Goal: Transaction & Acquisition: Purchase product/service

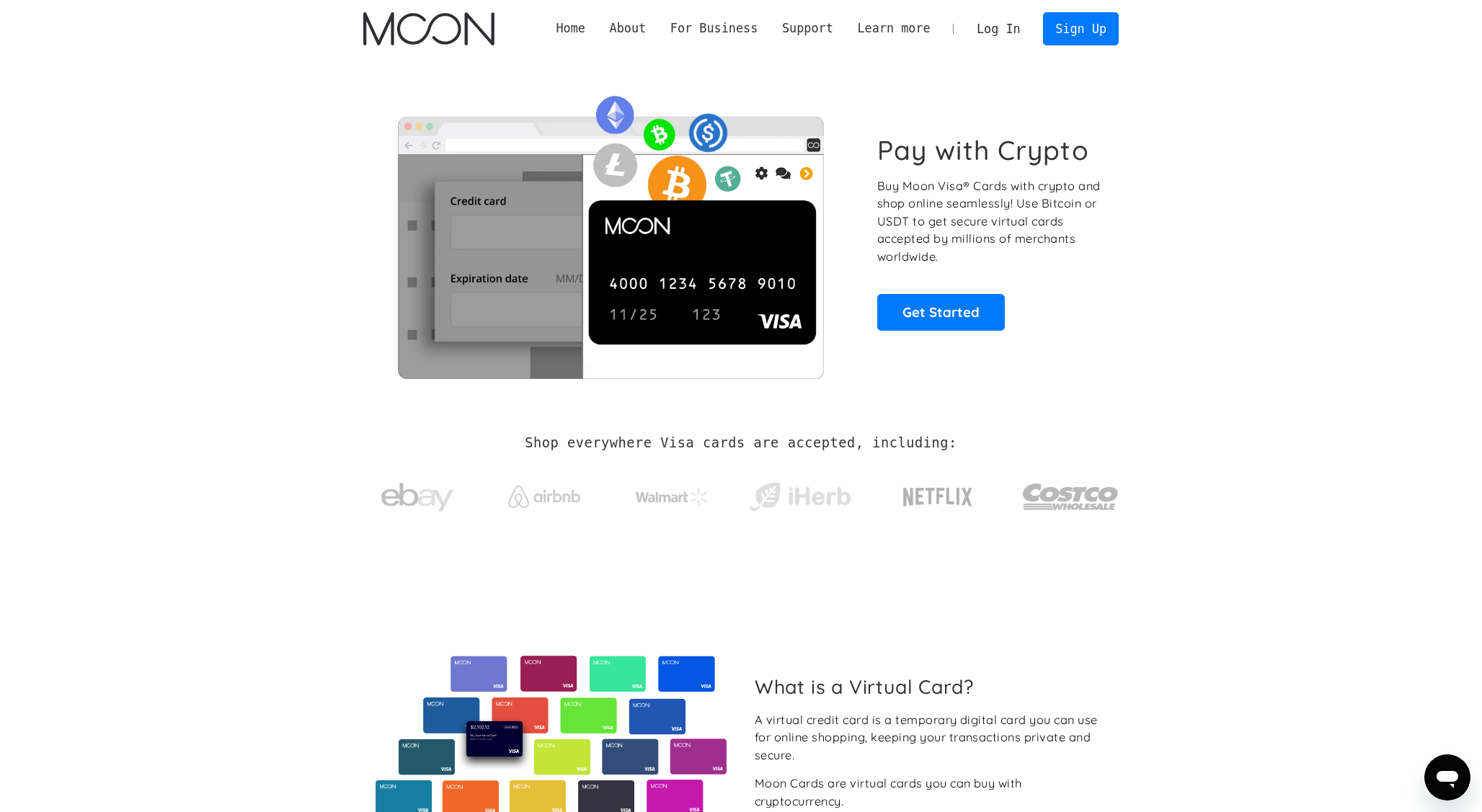
click at [996, 32] on link "Log In" at bounding box center [998, 29] width 68 height 32
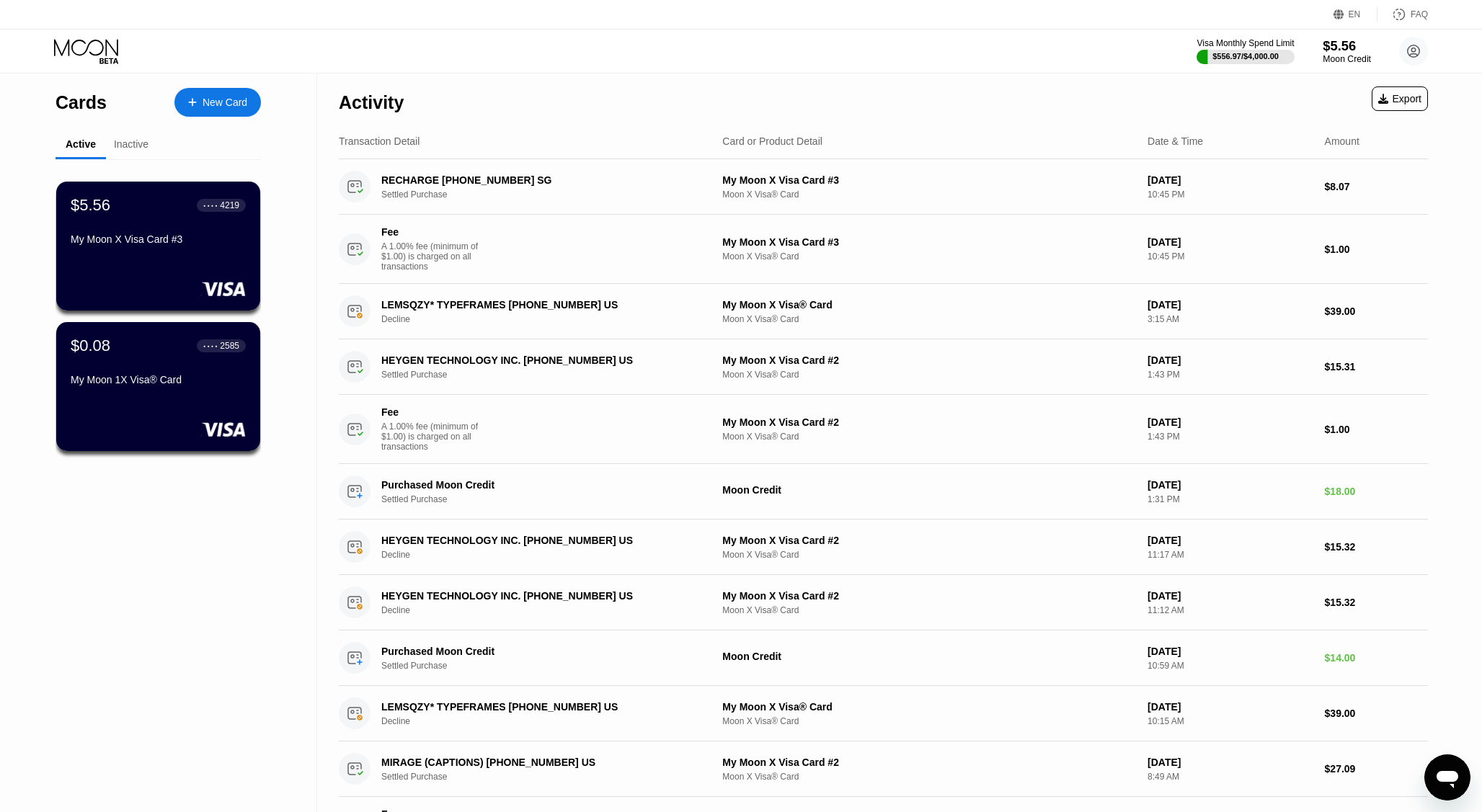
click at [1338, 40] on div "$5.56" at bounding box center [1346, 46] width 49 height 15
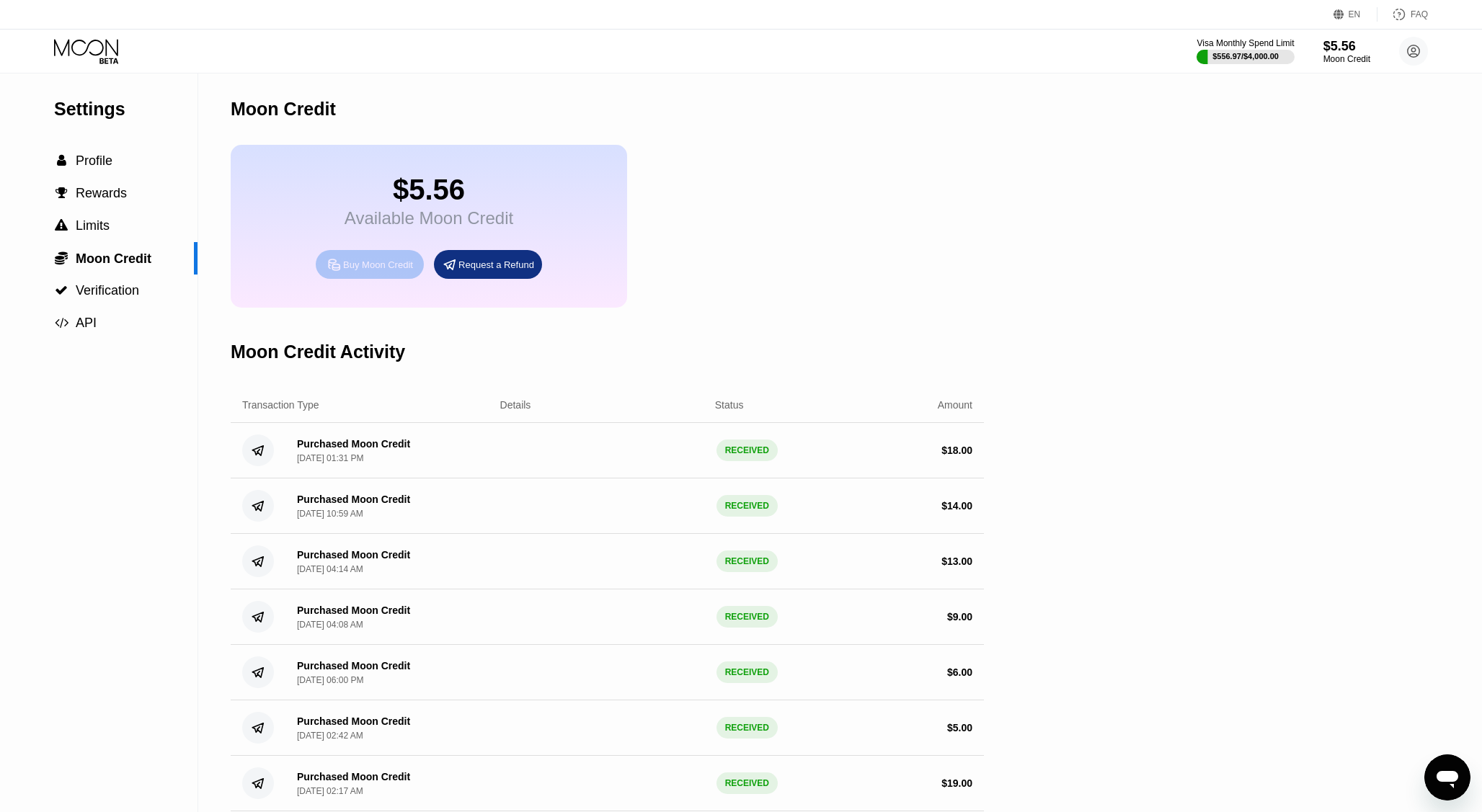
click at [366, 273] on div "Buy Moon Credit" at bounding box center [369, 264] width 108 height 29
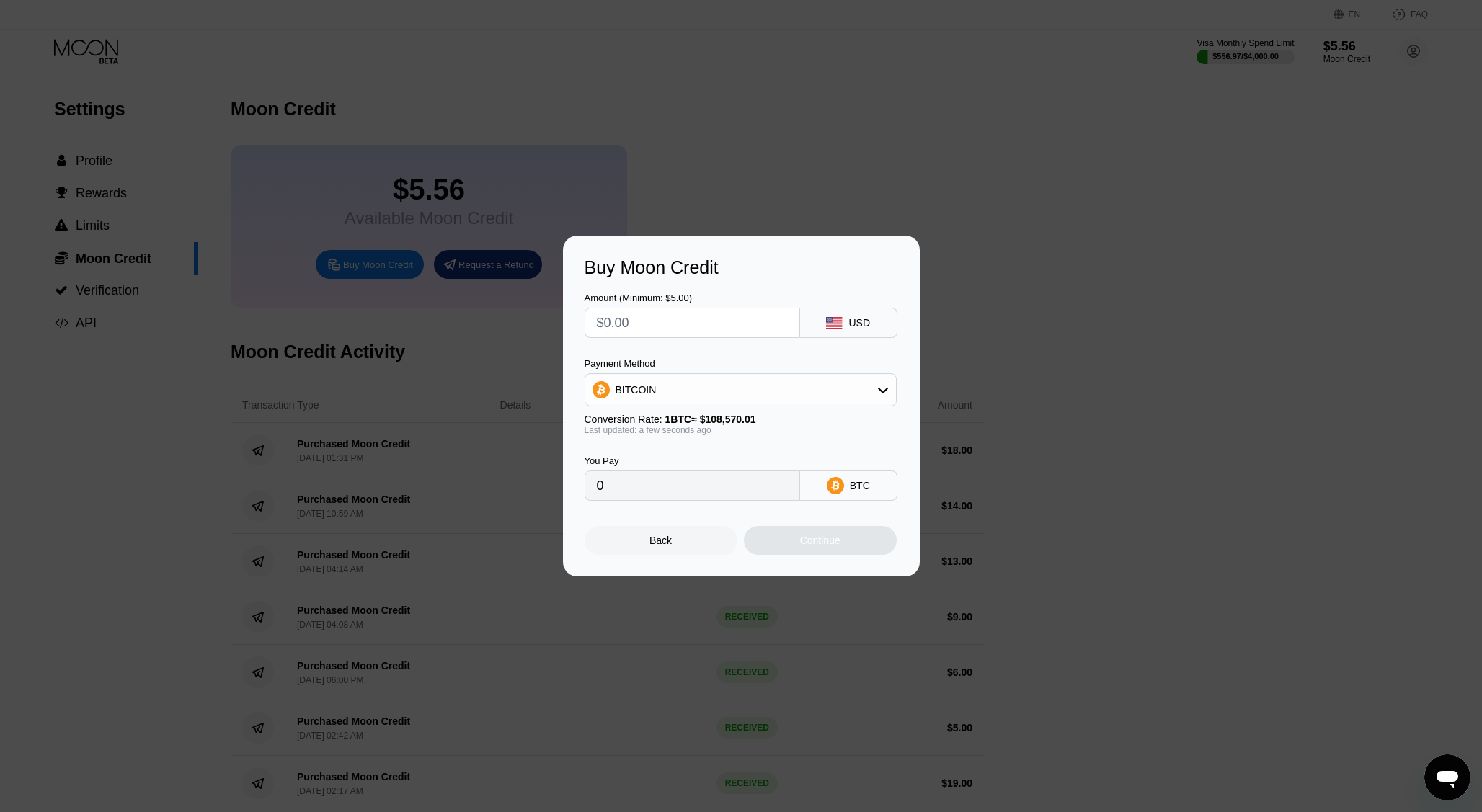
click at [667, 415] on span "1 BTC ≈ $108,570.01" at bounding box center [710, 419] width 91 height 12
click at [687, 390] on div "BITCOIN" at bounding box center [740, 389] width 310 height 29
click at [665, 461] on span "USDT on TRON" at bounding box center [655, 461] width 73 height 12
type input "0.00"
click at [675, 319] on input "text" at bounding box center [692, 323] width 191 height 29
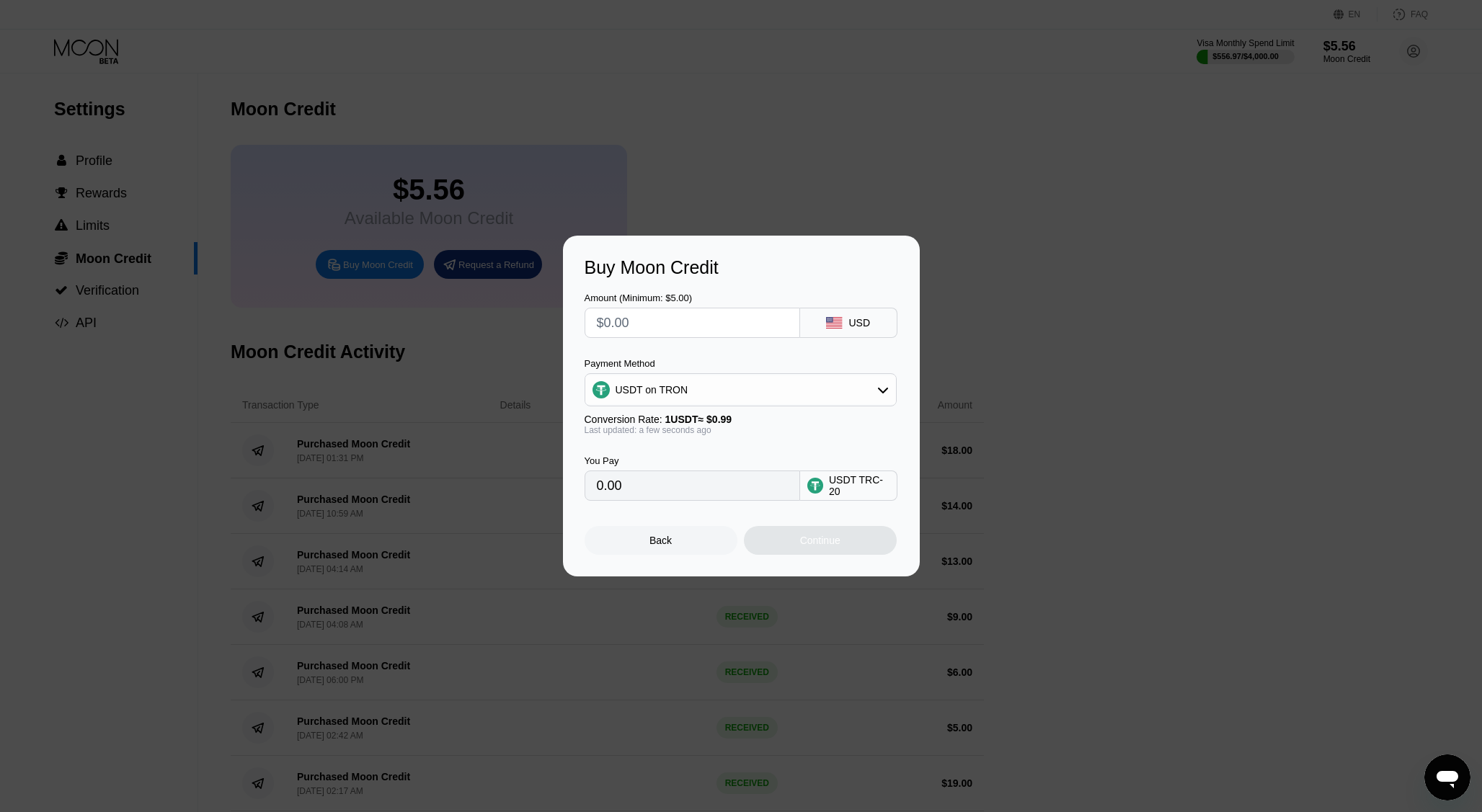
type input "$3"
type input "3.03"
type input "$32"
type input "32.32"
type input "$320"
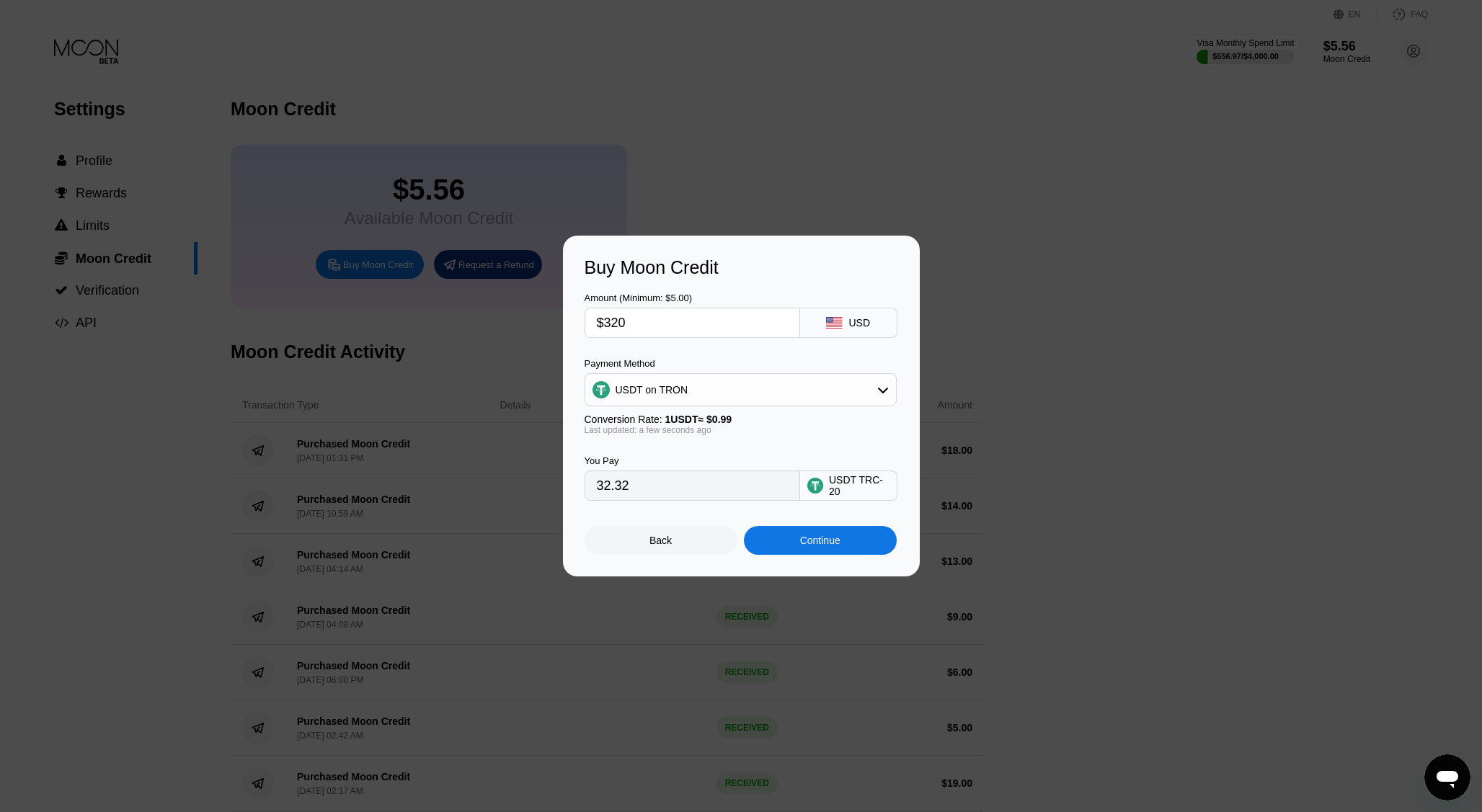
type input "323.23"
type input "$320"
click at [824, 544] on div "Continue" at bounding box center [819, 541] width 41 height 12
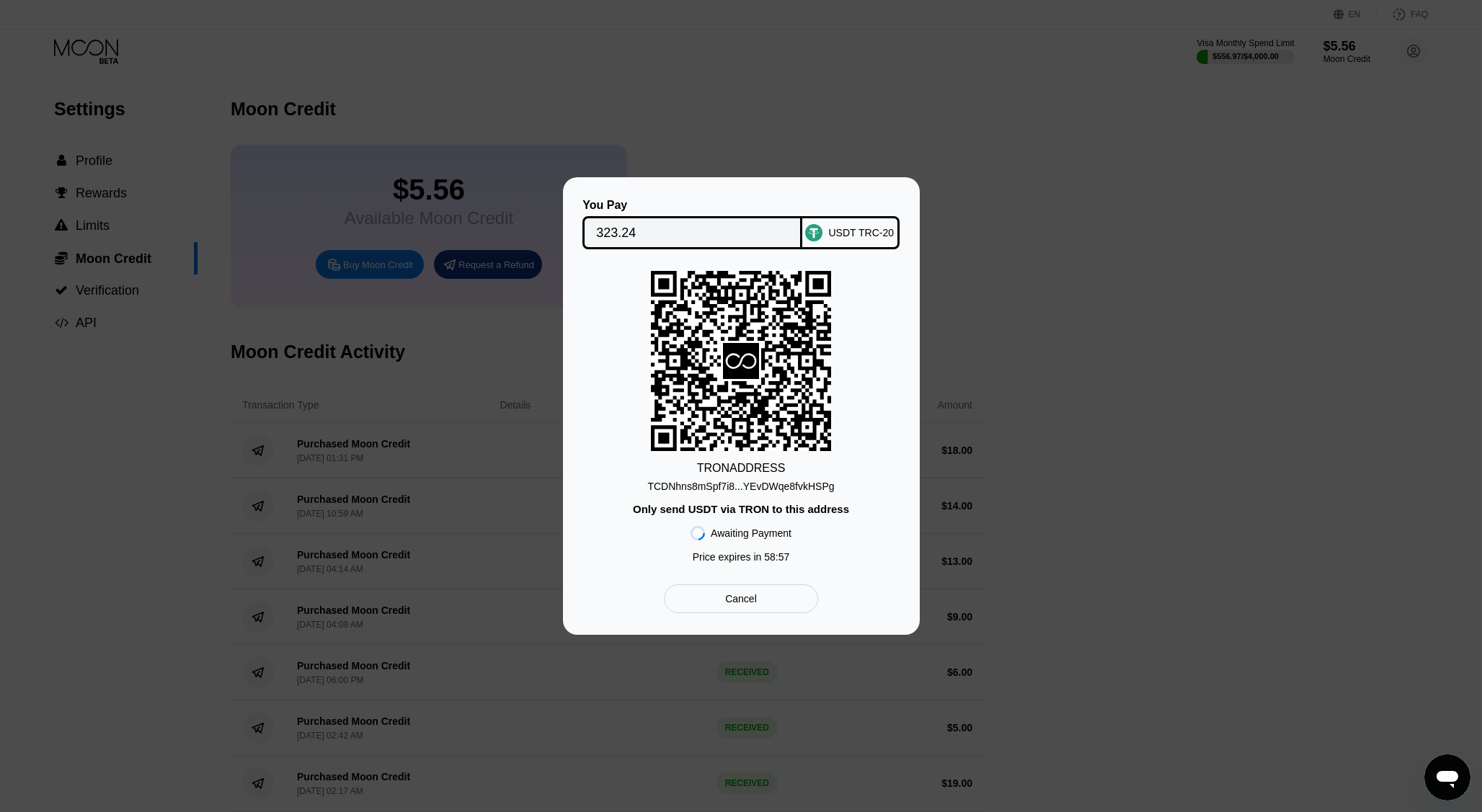
click at [751, 606] on div "Cancel" at bounding box center [741, 598] width 153 height 29
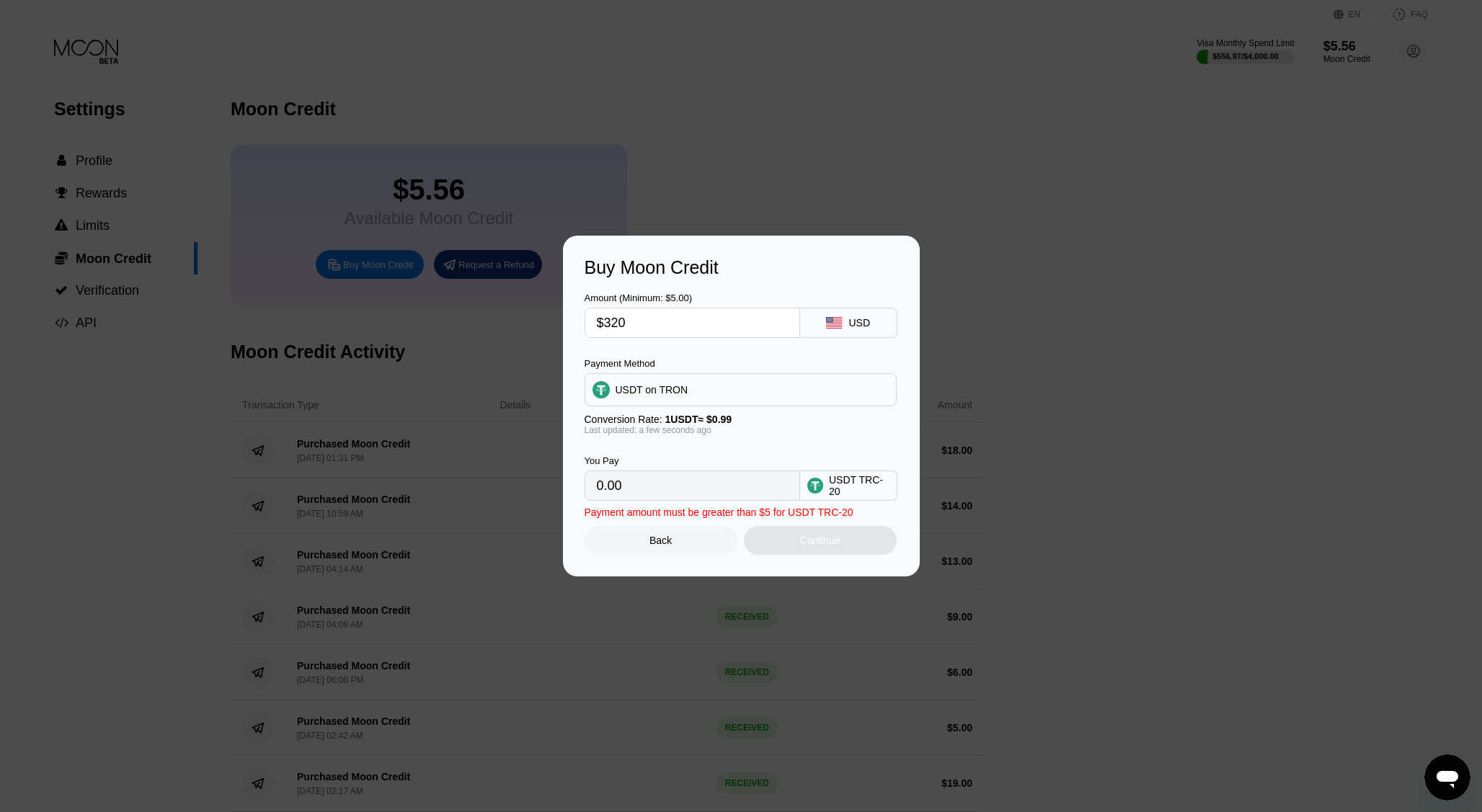
type input "323.23"
click at [657, 326] on input "$320" at bounding box center [692, 323] width 191 height 29
click at [808, 536] on div "Continue" at bounding box center [819, 540] width 153 height 29
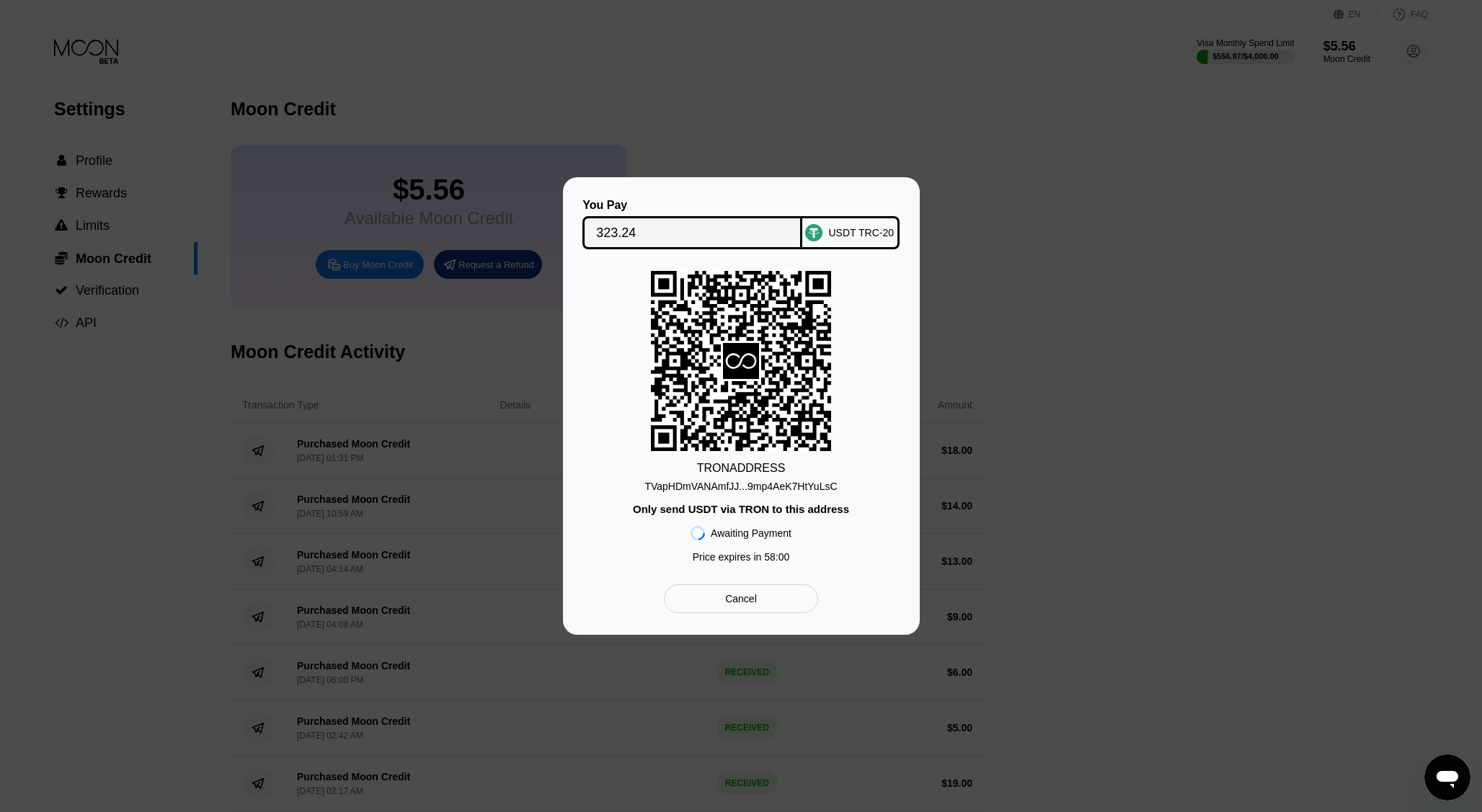
click at [629, 227] on input "323.24" at bounding box center [692, 232] width 192 height 29
click at [671, 489] on div "TVapHDmVANAmfJJ...9mp4AeK7HtYuLsC" at bounding box center [740, 486] width 192 height 12
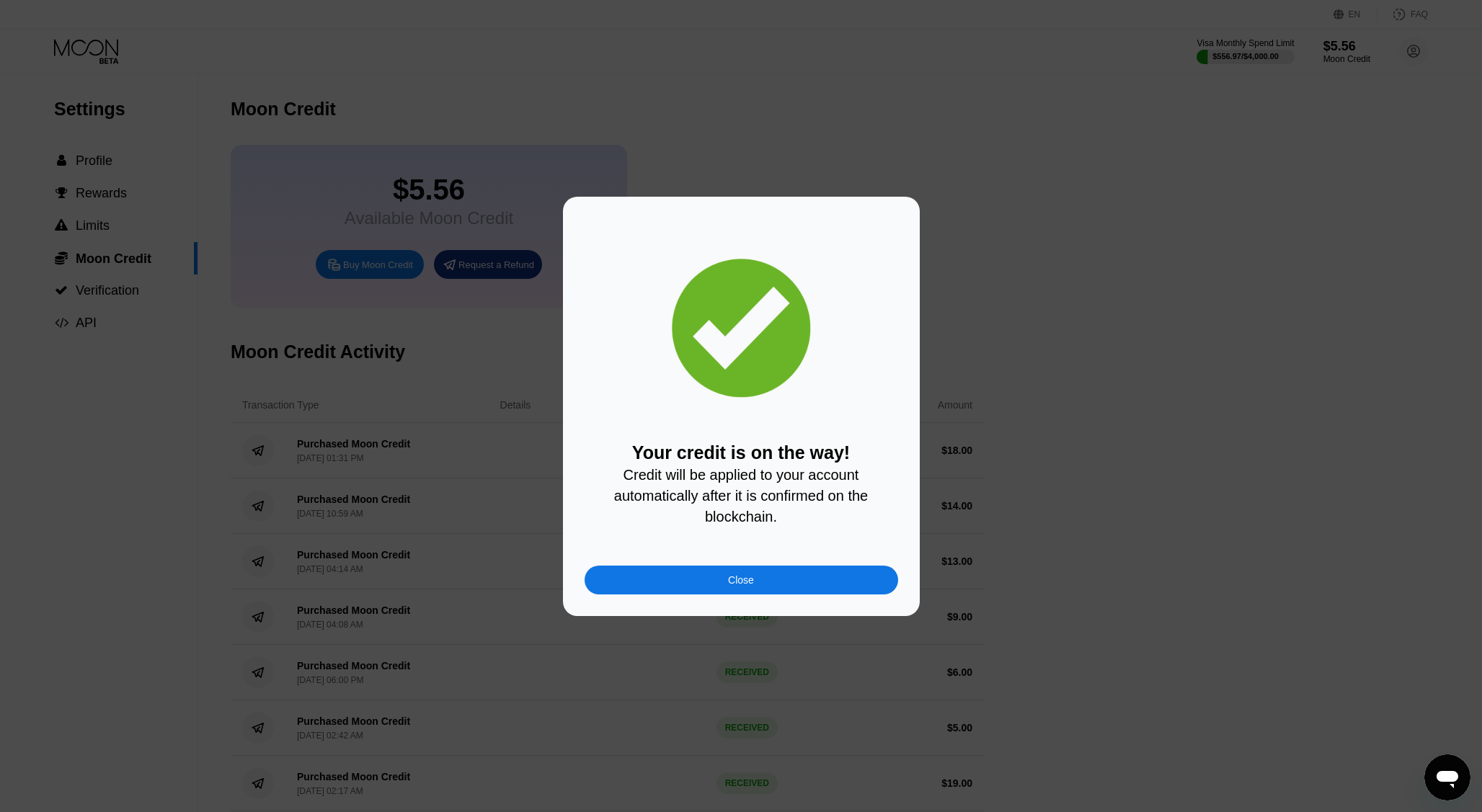
click at [717, 599] on div "Your credit is on the way! Credit will be applied to your account automatically…" at bounding box center [741, 406] width 357 height 419
click at [730, 590] on div "Close" at bounding box center [741, 580] width 313 height 29
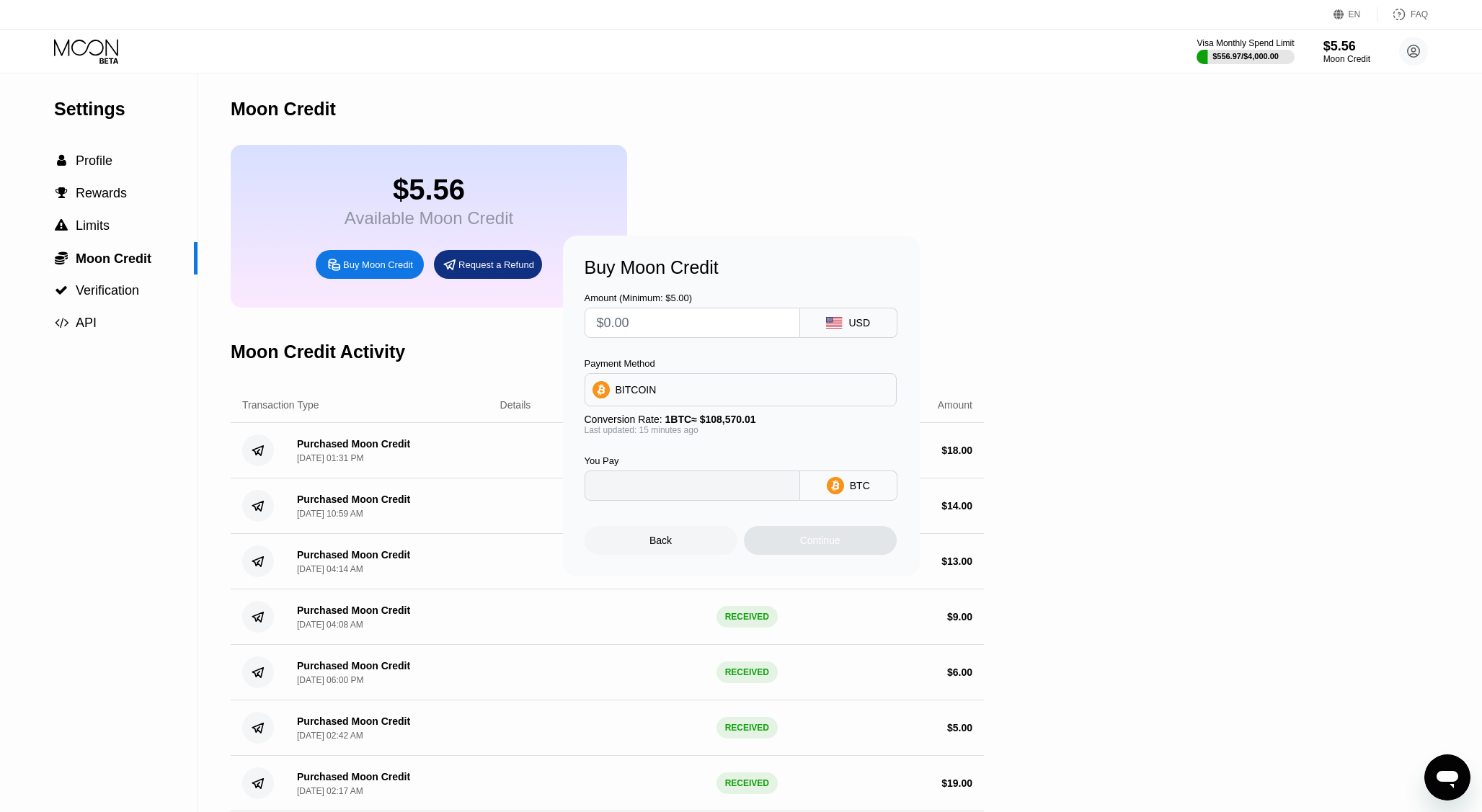
type input "0"
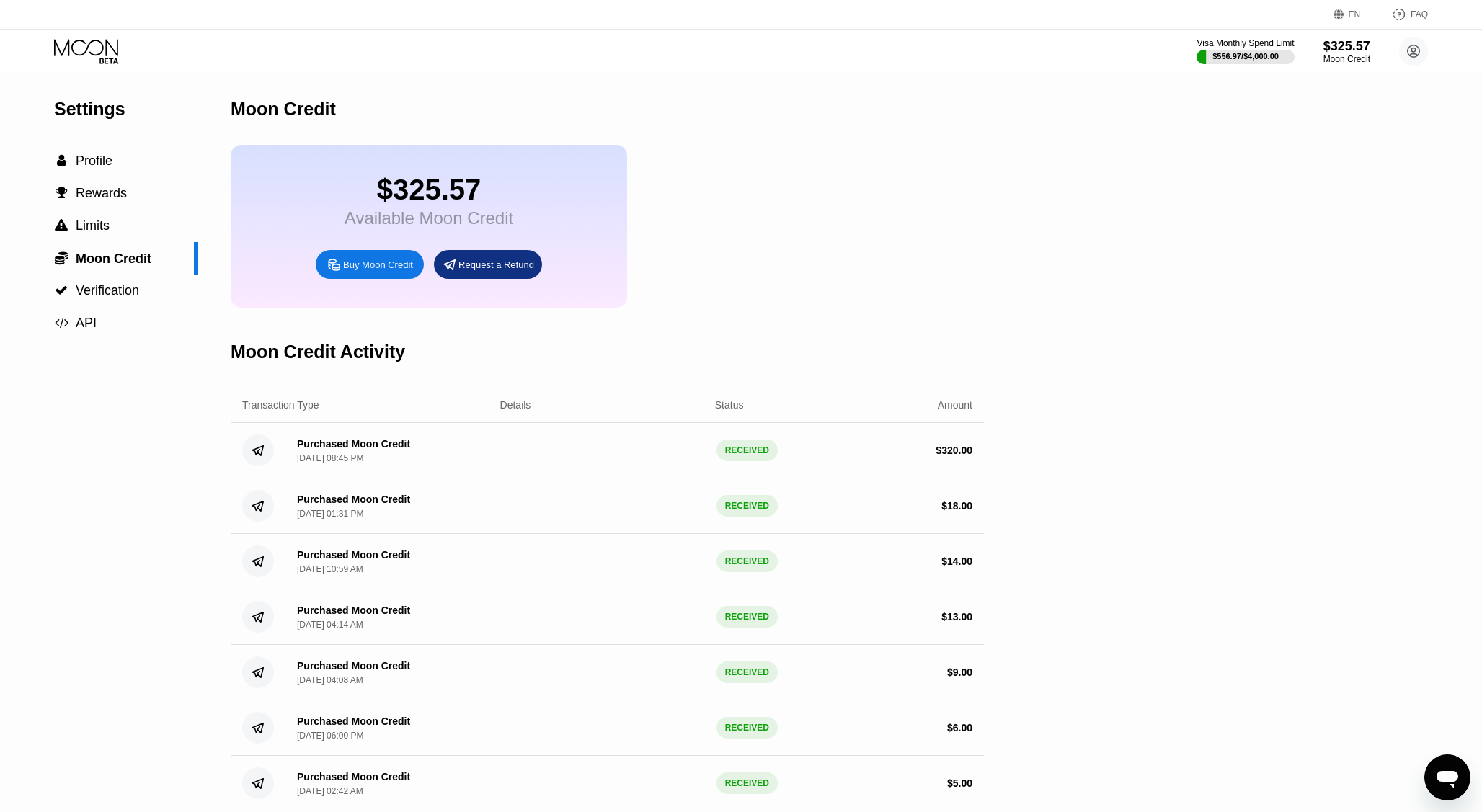
click at [99, 43] on icon at bounding box center [87, 52] width 67 height 25
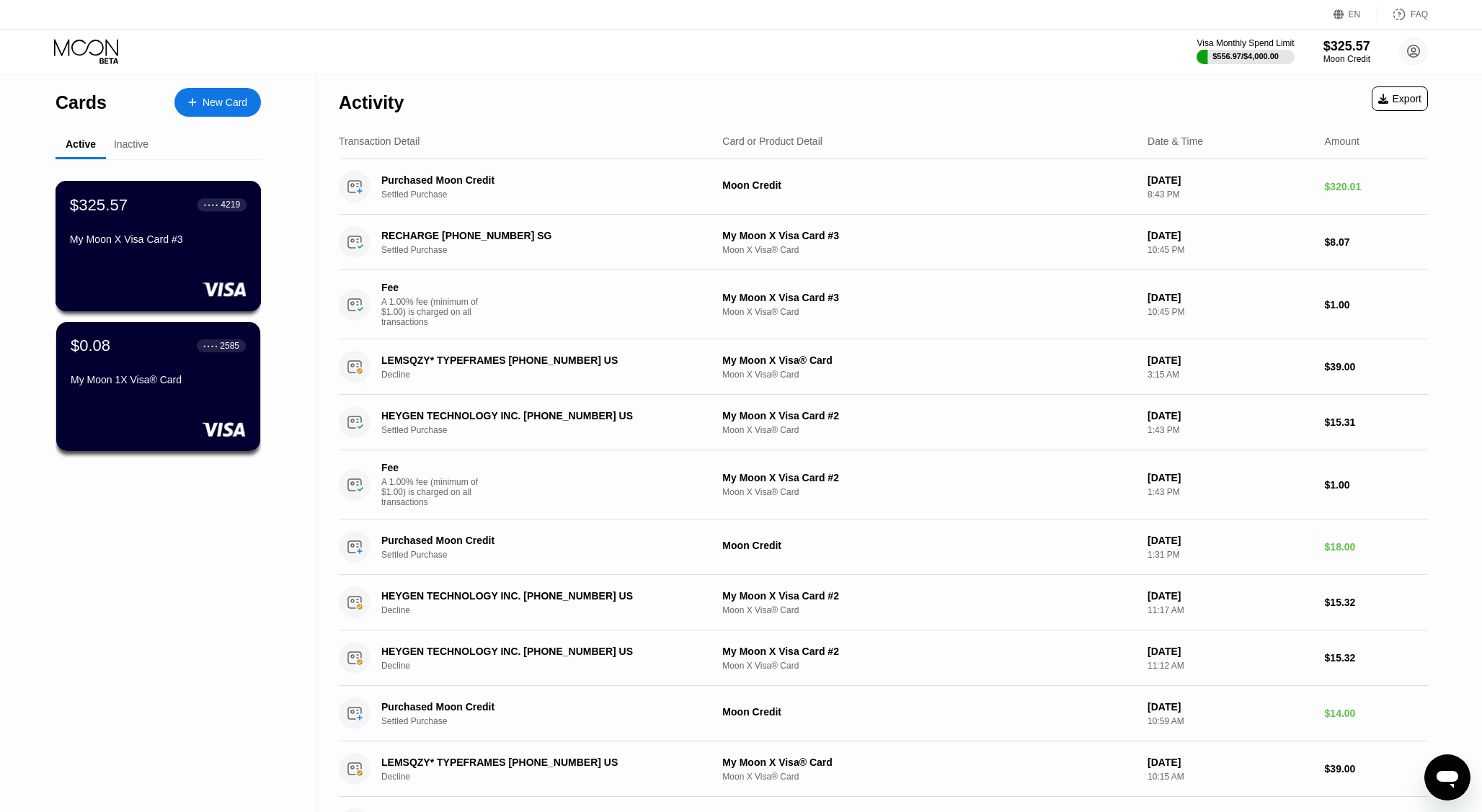
click at [144, 249] on div "My Moon X Visa Card #3" at bounding box center [158, 242] width 177 height 17
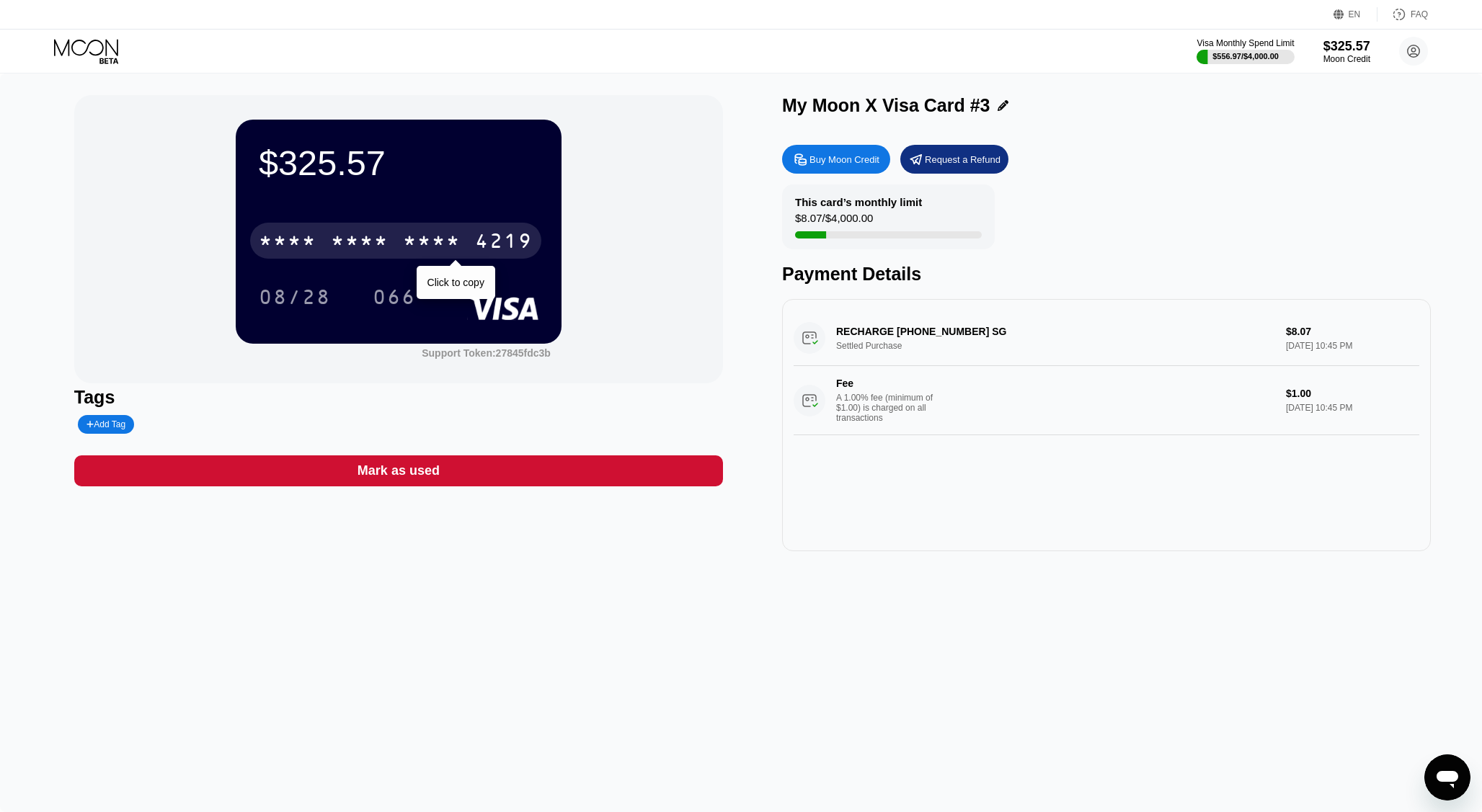
click at [491, 245] on div "4219" at bounding box center [503, 242] width 57 height 23
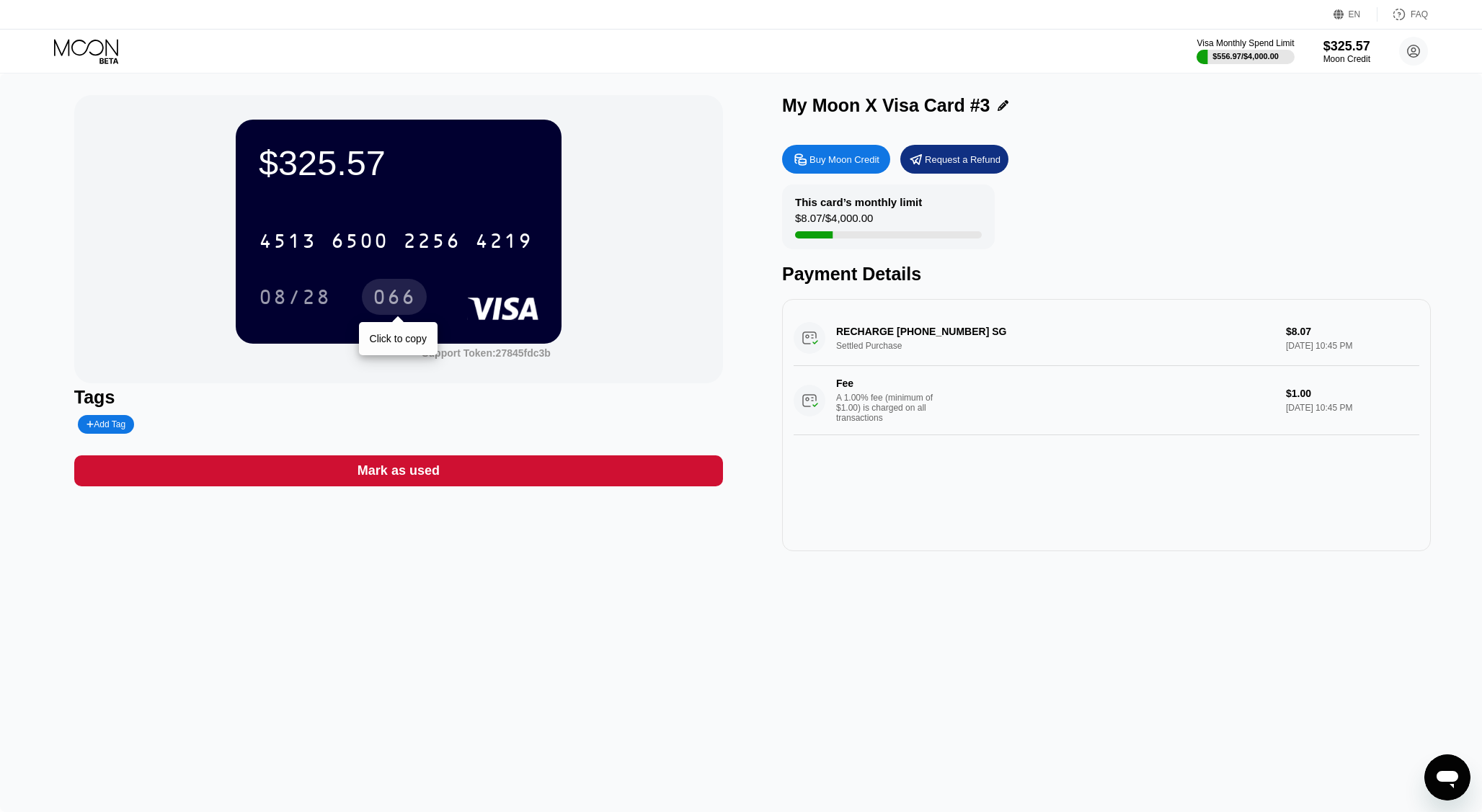
click at [396, 297] on div "066" at bounding box center [394, 298] width 43 height 23
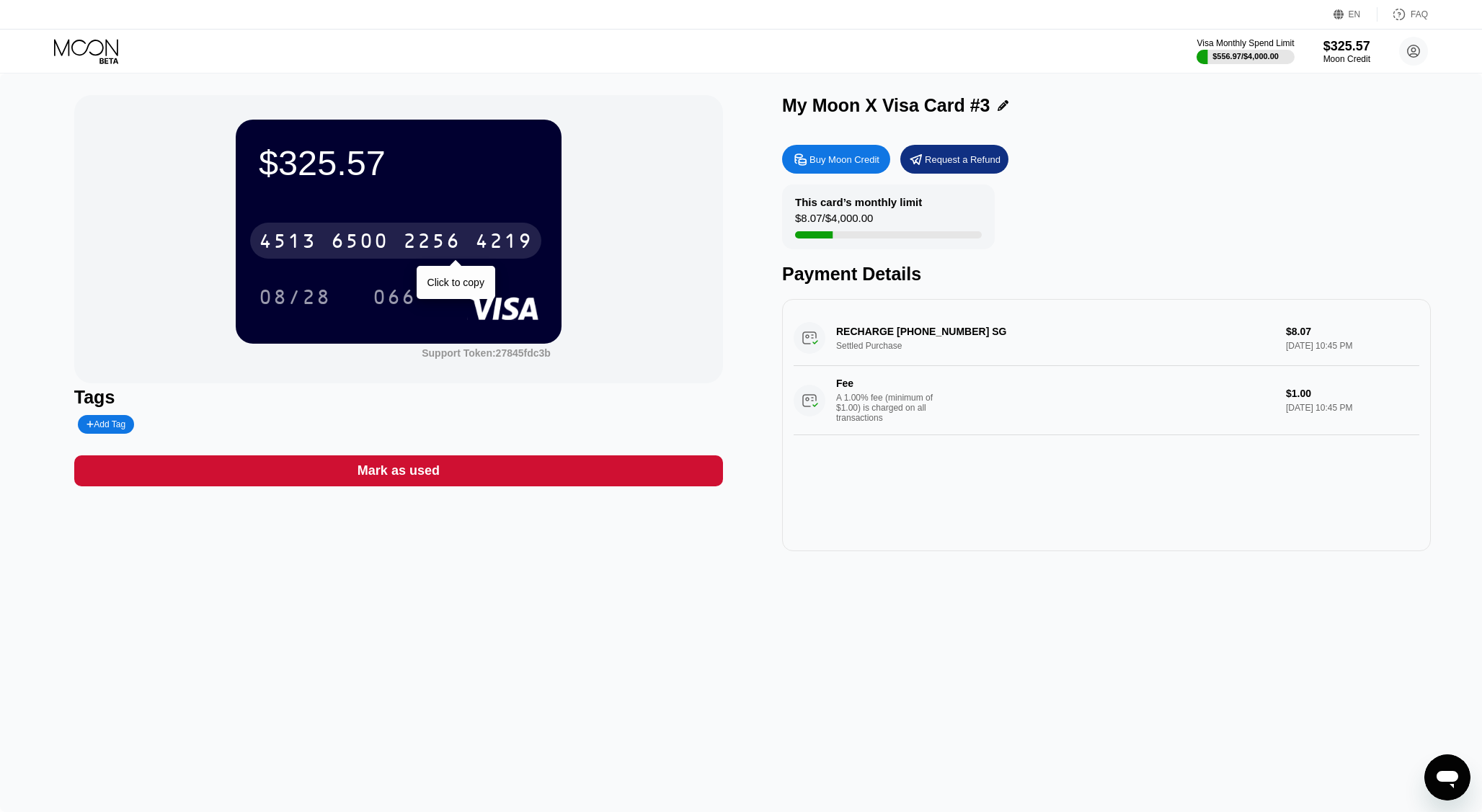
click at [400, 248] on div "[CREDIT_CARD_NUMBER]" at bounding box center [395, 240] width 291 height 36
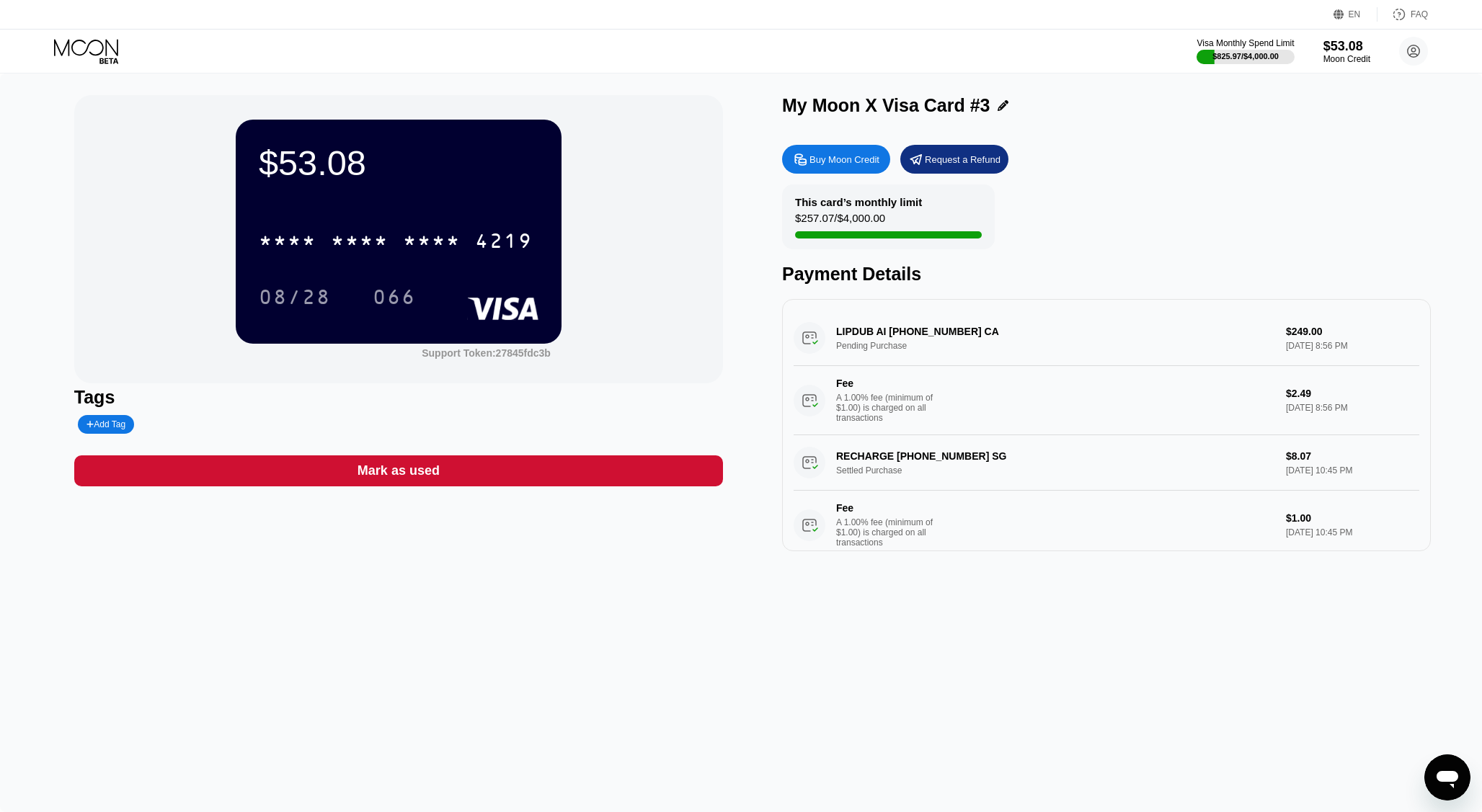
click at [97, 51] on icon at bounding box center [87, 52] width 67 height 25
